Goal: Transaction & Acquisition: Purchase product/service

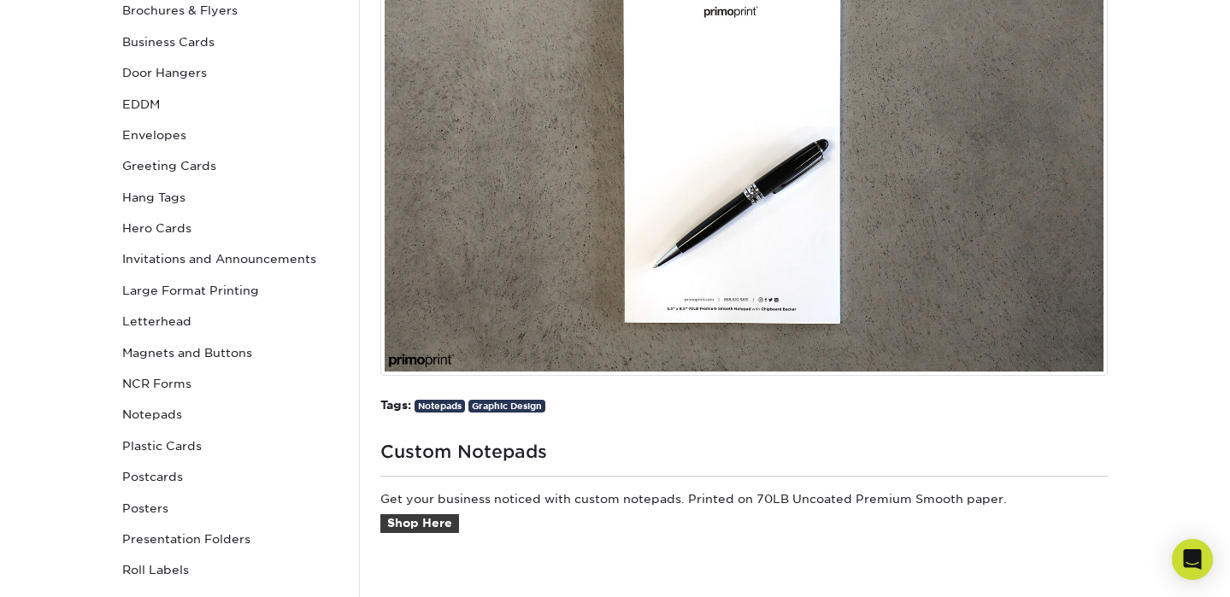
scroll to position [378, 0]
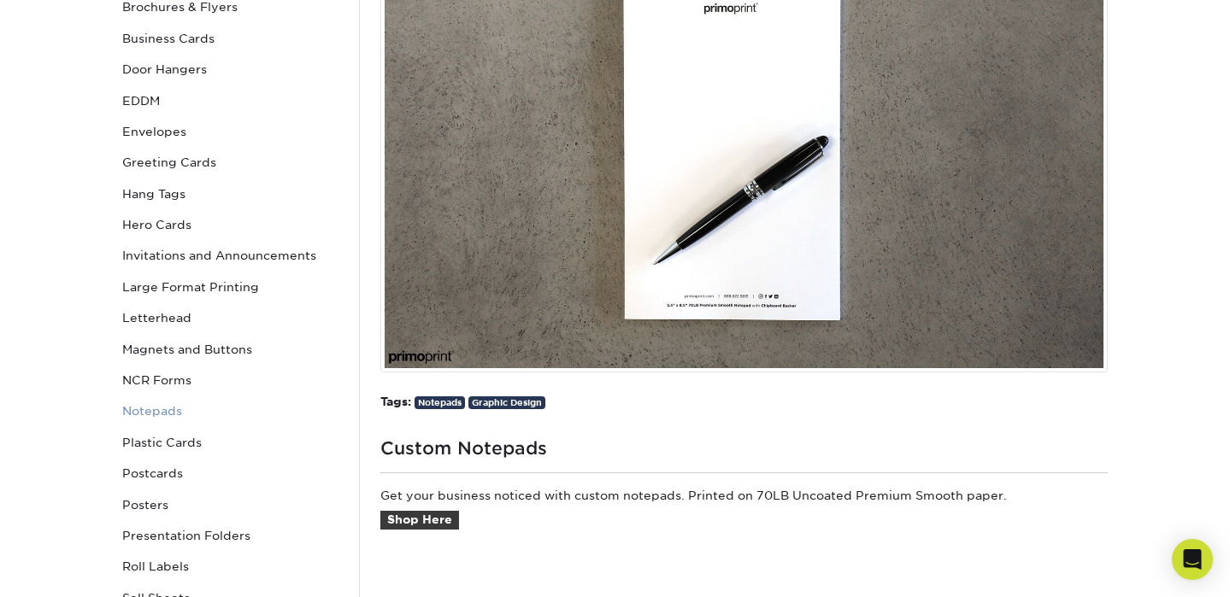
click at [175, 405] on link "Notepads" at bounding box center [230, 411] width 231 height 31
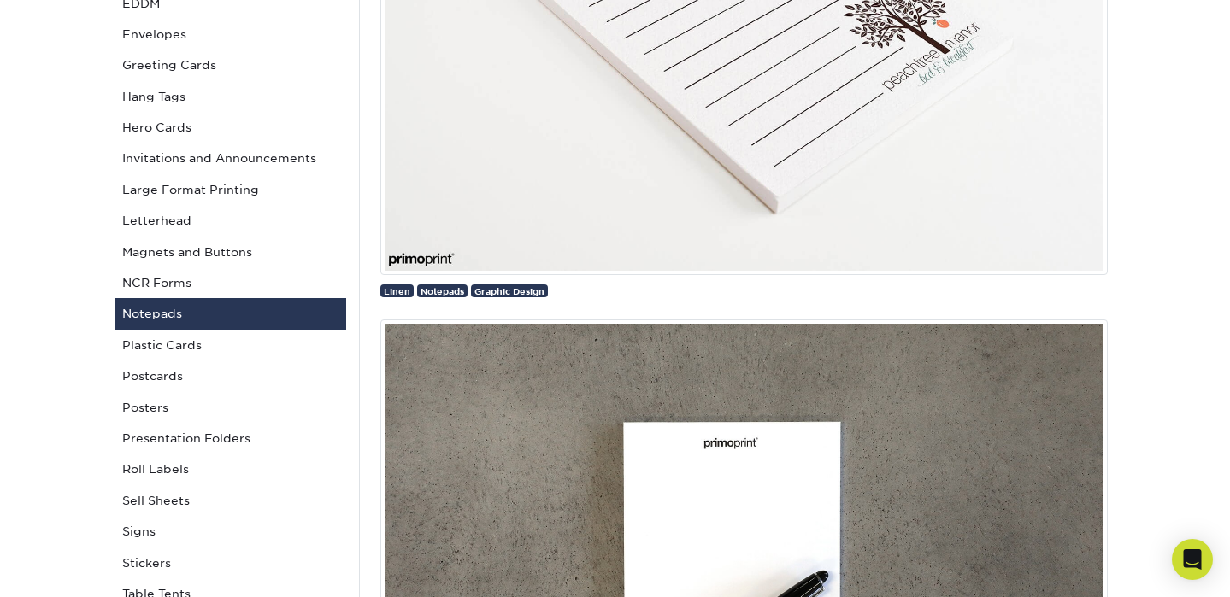
scroll to position [737, 0]
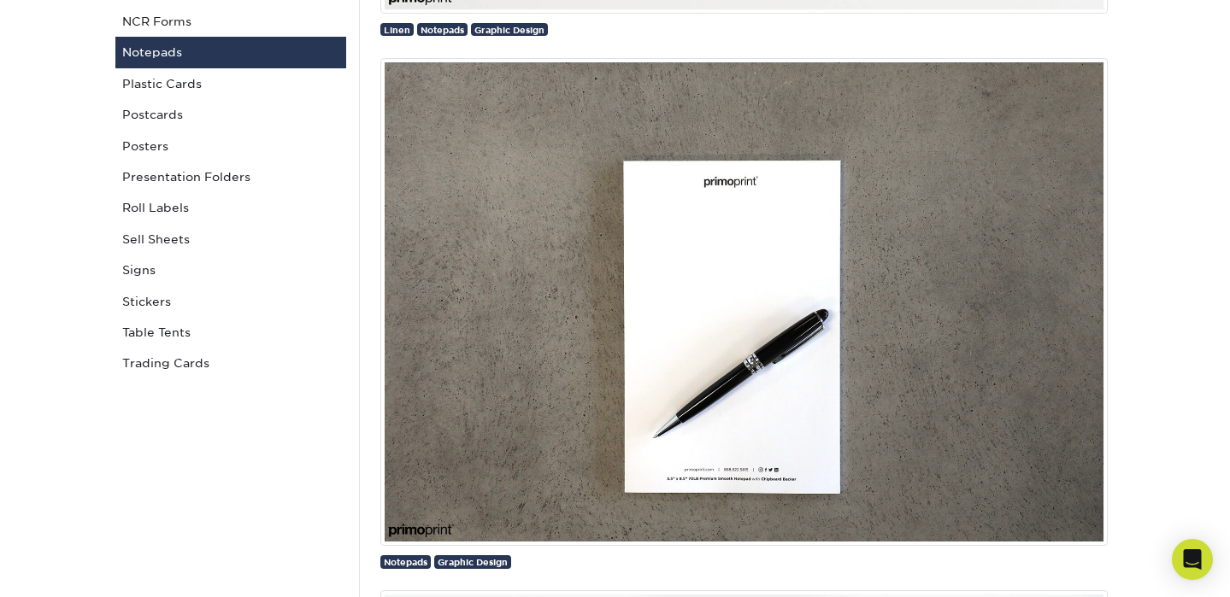
click at [664, 373] on img at bounding box center [743, 302] width 727 height 488
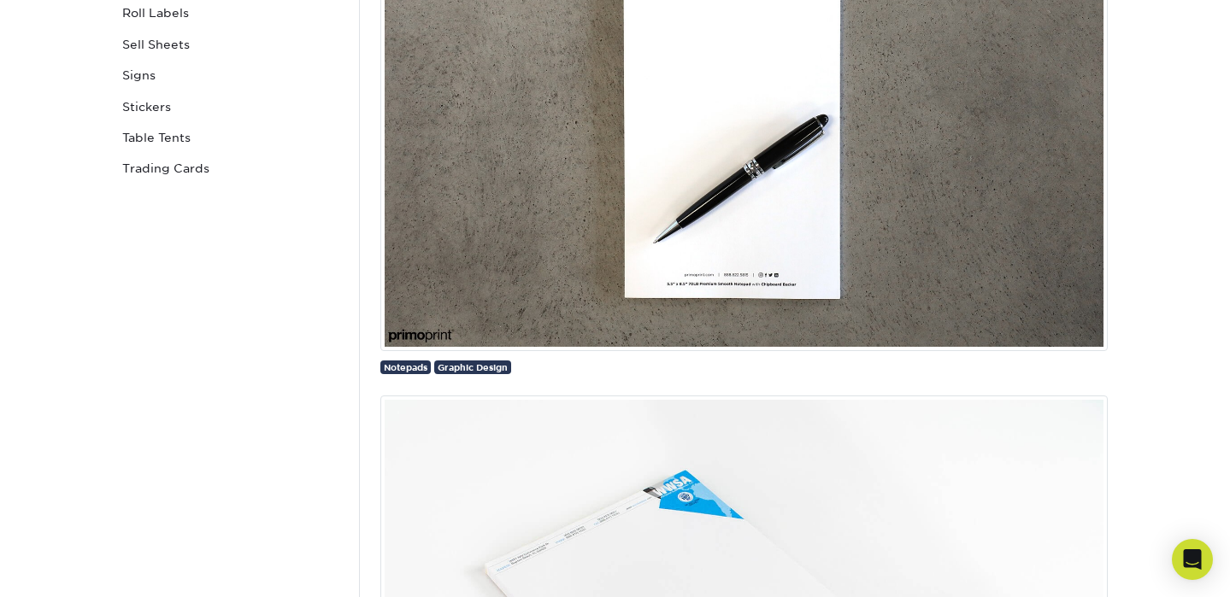
scroll to position [937, 0]
